Goal: Check status: Check status

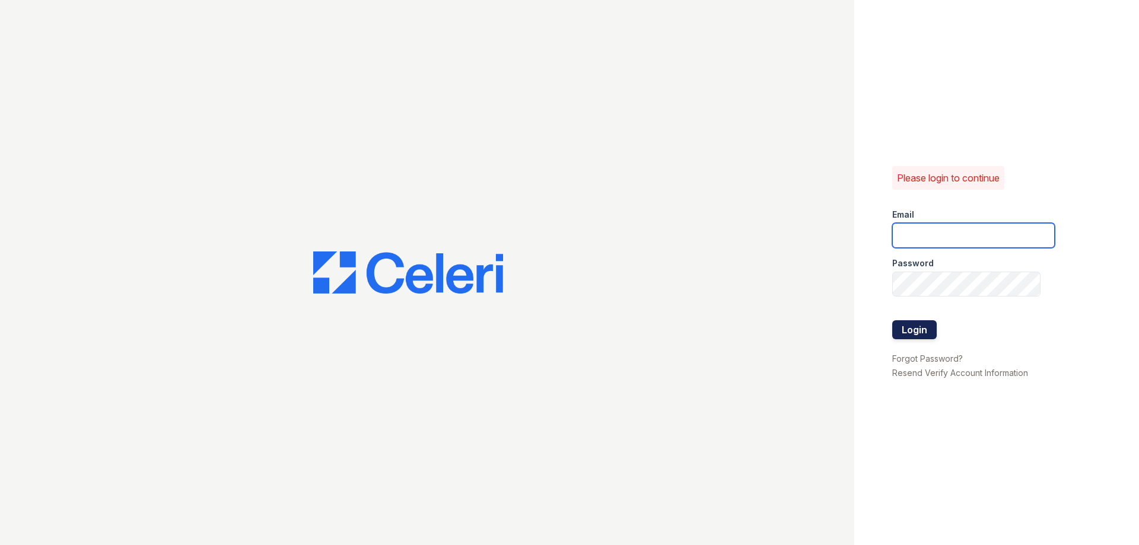
type input "kacy.worker@greystar.com"
click at [908, 330] on button "Login" at bounding box center [914, 329] width 44 height 19
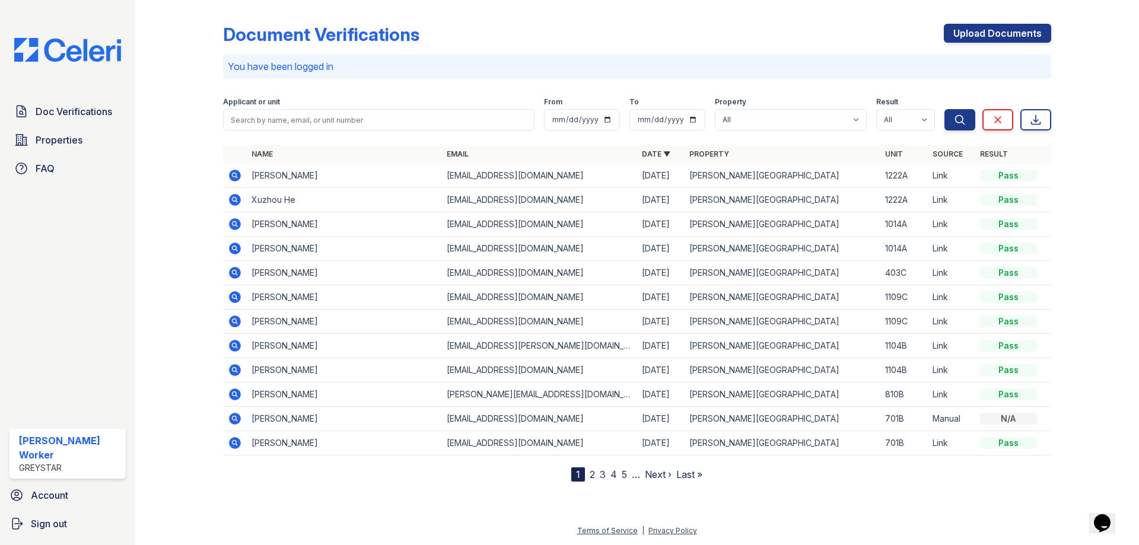
click at [358, 273] on td "Sean Cooney" at bounding box center [344, 273] width 195 height 24
click at [237, 275] on icon at bounding box center [235, 273] width 14 height 14
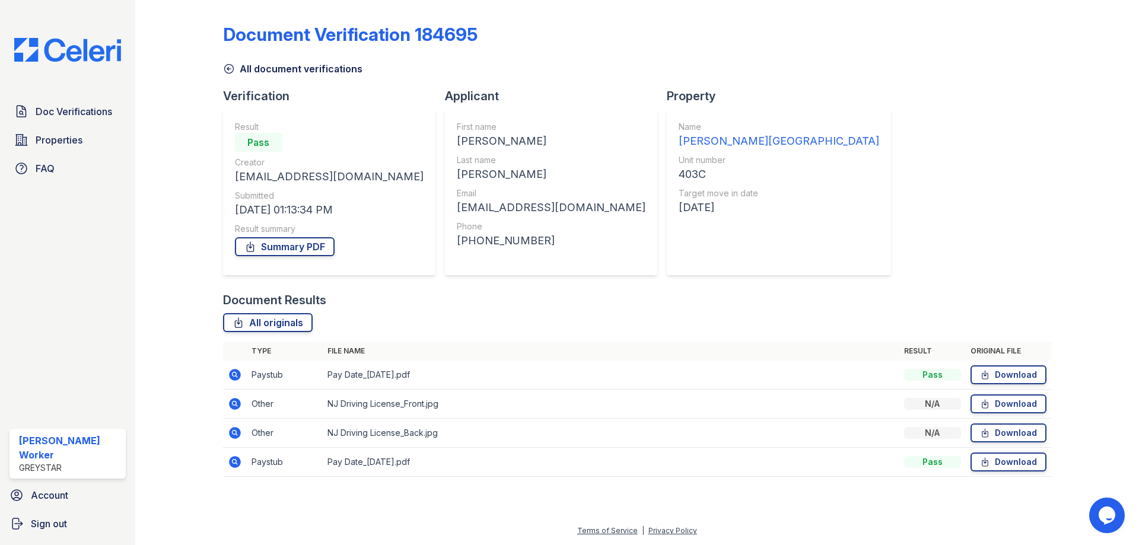
click at [238, 375] on icon at bounding box center [235, 375] width 12 height 12
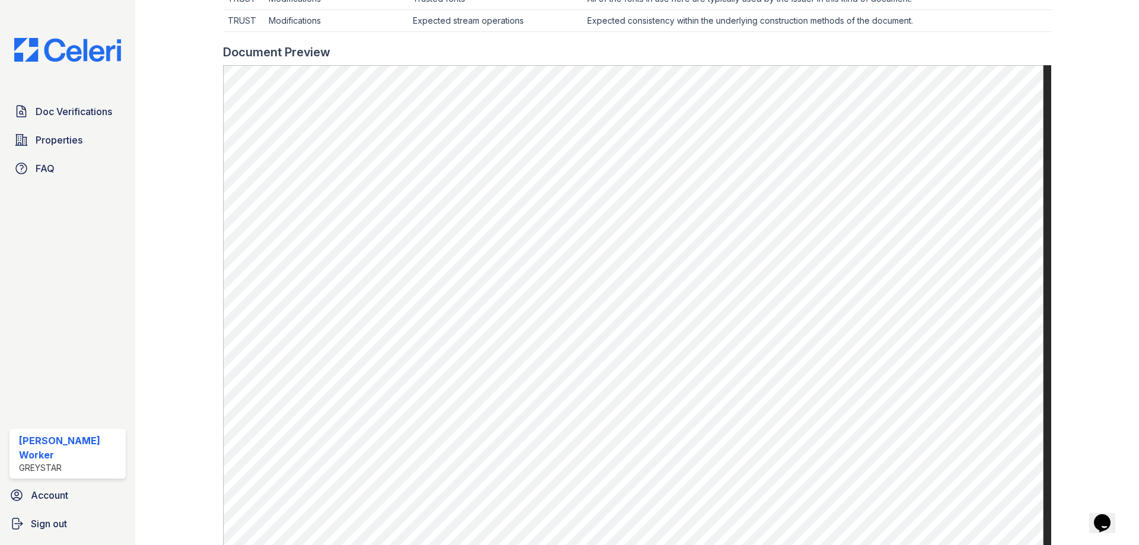
scroll to position [295, 0]
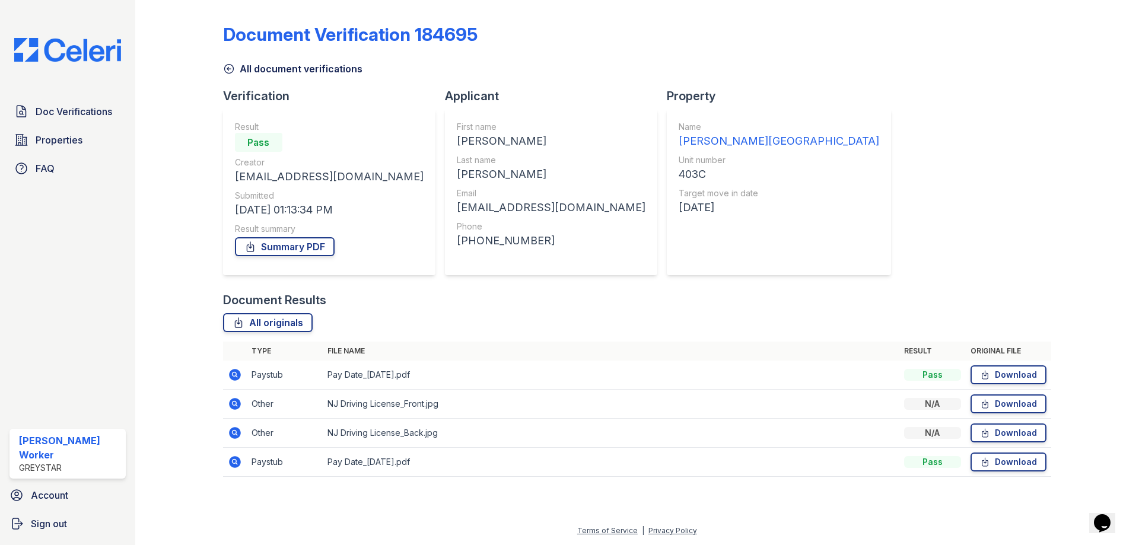
click at [231, 402] on icon at bounding box center [235, 404] width 12 height 12
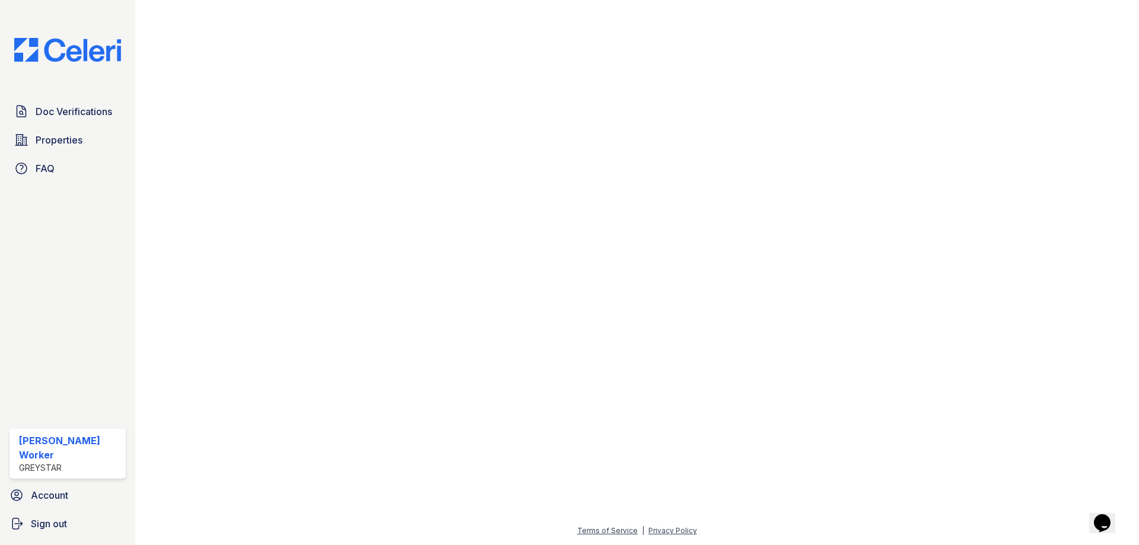
scroll to position [890, 0]
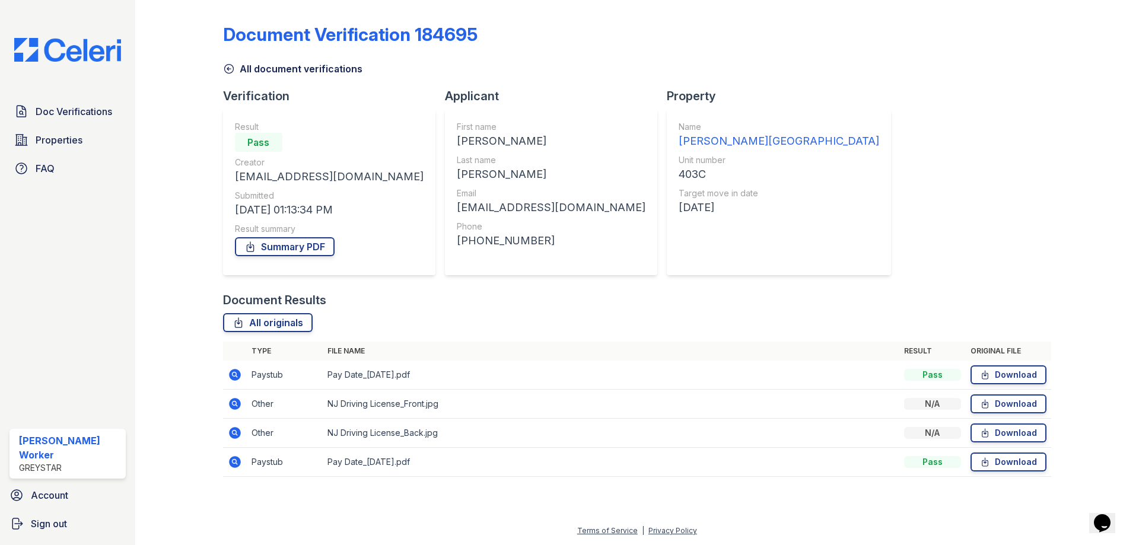
click at [238, 432] on icon at bounding box center [235, 433] width 12 height 12
